Goal: Task Accomplishment & Management: Use online tool/utility

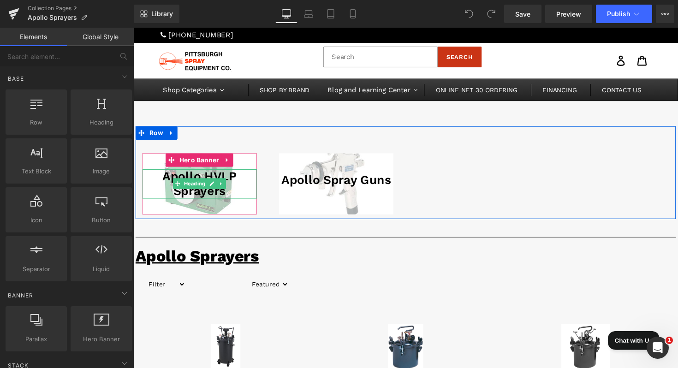
click at [237, 189] on h1 "Apollo HVLP Sprayers" at bounding box center [200, 188] width 117 height 30
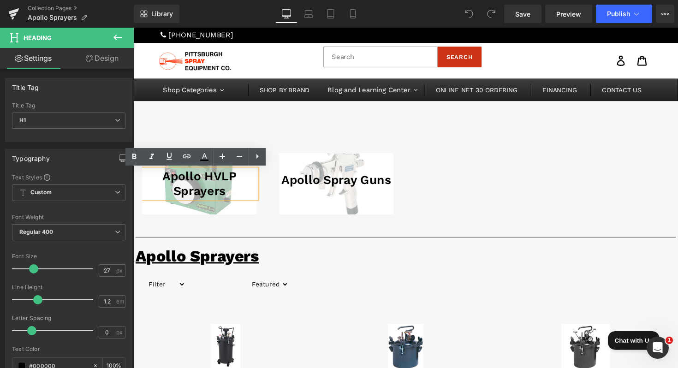
click at [161, 213] on div "Apollo HVLP Sprayers Heading" at bounding box center [200, 187] width 117 height 62
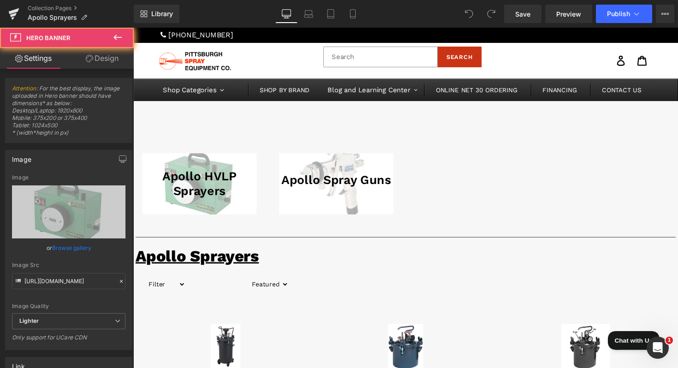
click at [182, 214] on div "Apollo HVLP Sprayers Heading" at bounding box center [200, 187] width 117 height 62
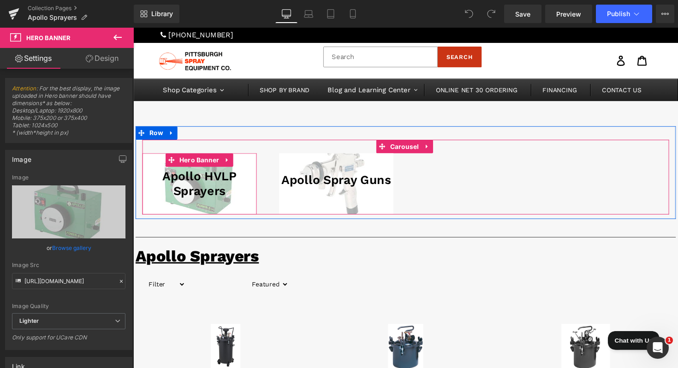
click at [160, 210] on div "Apollo HVLP Sprayers Heading" at bounding box center [200, 187] width 117 height 62
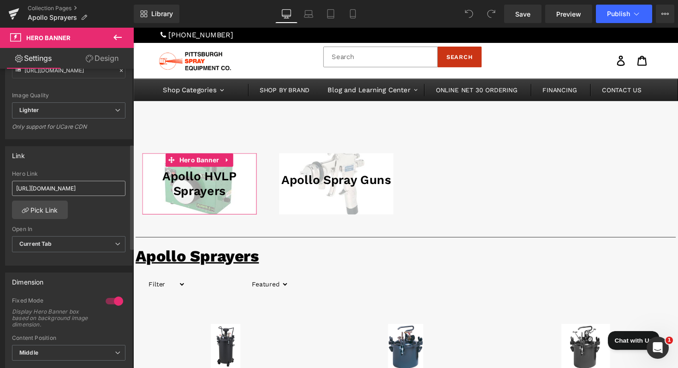
scroll to position [213, 0]
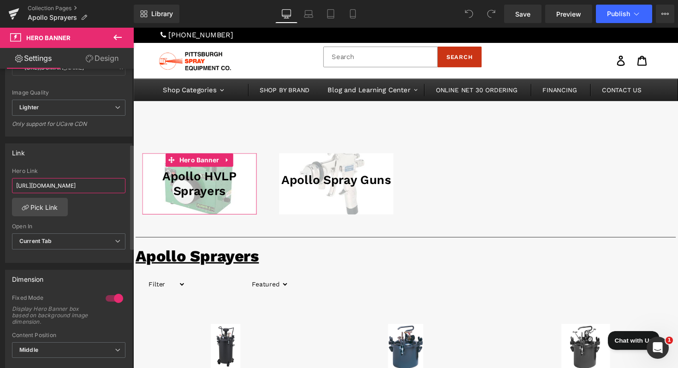
click at [75, 179] on input "[URL][DOMAIN_NAME]" at bounding box center [68, 185] width 113 height 15
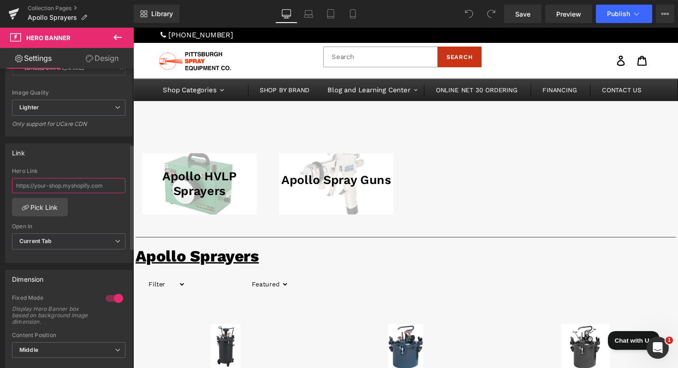
scroll to position [0, 0]
paste input "[URL][DOMAIN_NAME]"
type input "[URL][DOMAIN_NAME]"
click at [63, 165] on div "Link [URL][DOMAIN_NAME] Hero Link [URL][DOMAIN_NAME] Pick Link Current Tab New …" at bounding box center [68, 202] width 127 height 119
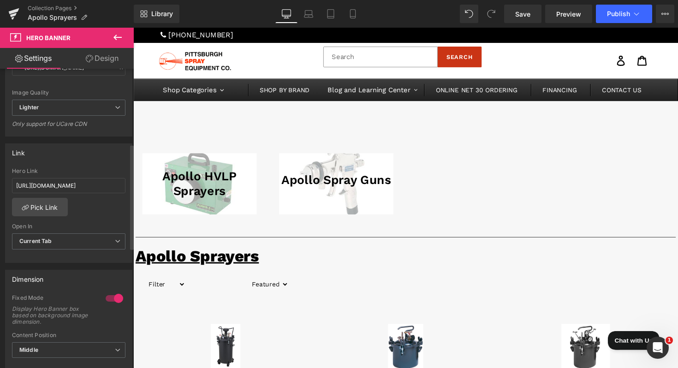
scroll to position [0, 0]
click at [507, 18] on link "Save" at bounding box center [522, 14] width 37 height 18
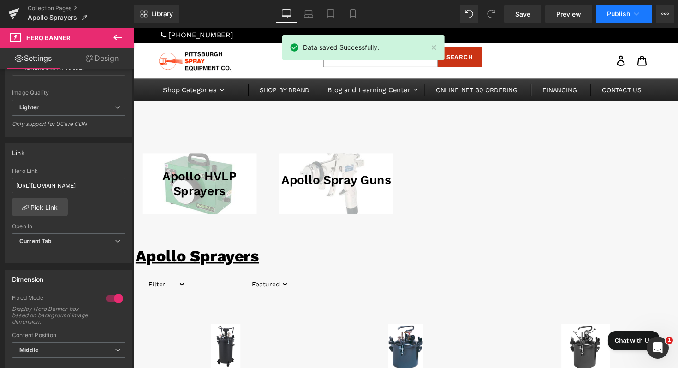
click at [622, 13] on span "Publish" at bounding box center [618, 13] width 23 height 7
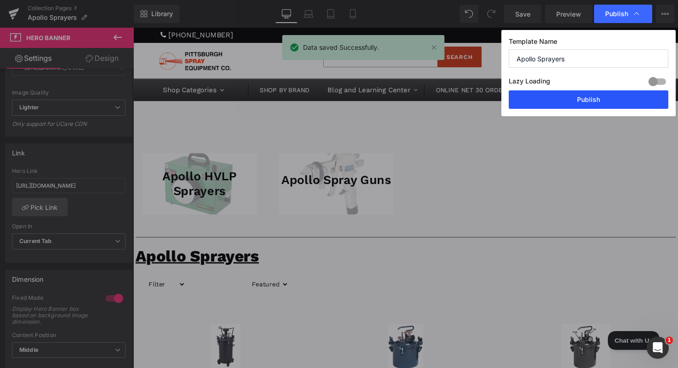
click at [563, 99] on button "Publish" at bounding box center [589, 99] width 160 height 18
